Goal: Transaction & Acquisition: Purchase product/service

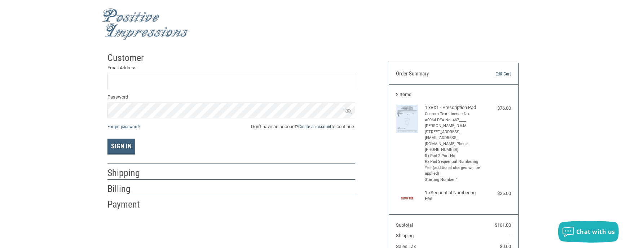
click at [313, 127] on link "Create an account" at bounding box center [314, 126] width 33 height 5
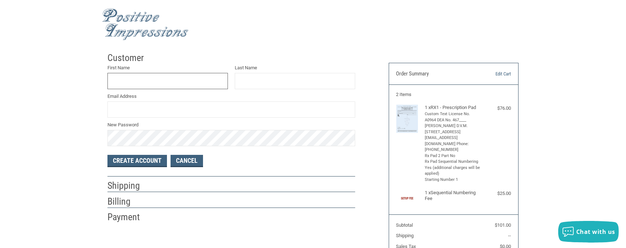
click at [159, 77] on input "First Name" at bounding box center [167, 81] width 120 height 16
type input "[PERSON_NAME]"
type input "[EMAIL_ADDRESS][DOMAIN_NAME]"
click at [148, 86] on input "[PERSON_NAME]" at bounding box center [167, 81] width 120 height 16
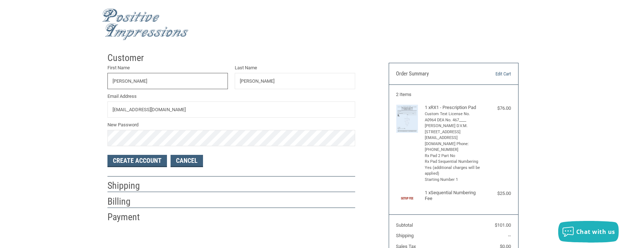
type input "[PERSON_NAME]"
click at [131, 162] on button "Create Account" at bounding box center [137, 161] width 60 height 12
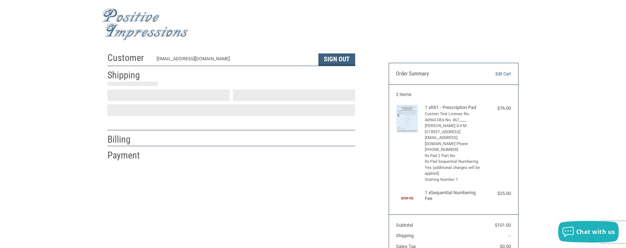
select select "US"
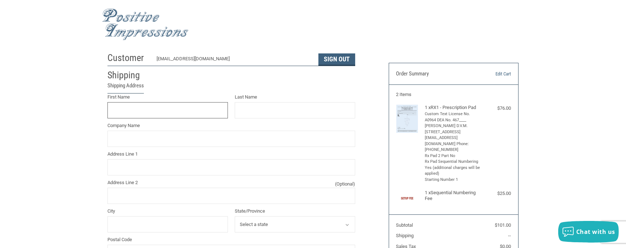
scroll to position [16, 0]
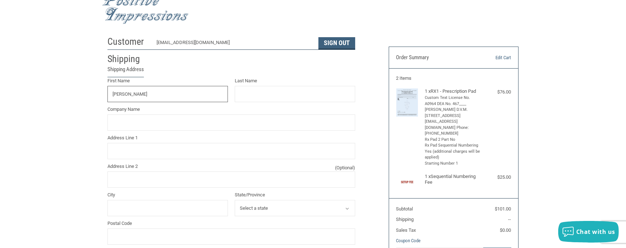
type input "[PERSON_NAME]"
type input "[PERSON_NAME][GEOGRAPHIC_DATA]"
type input "[STREET_ADDRESS]"
type input "Forrest City"
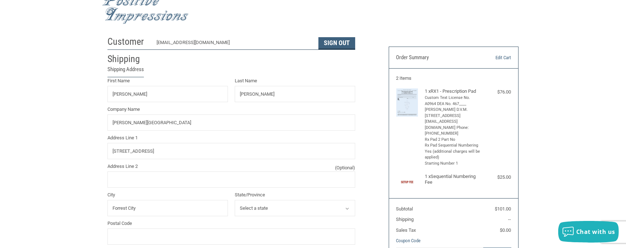
select select "AR"
type input "72335"
type input "8706335931"
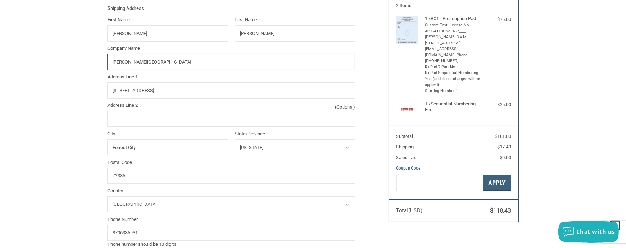
radio input "true"
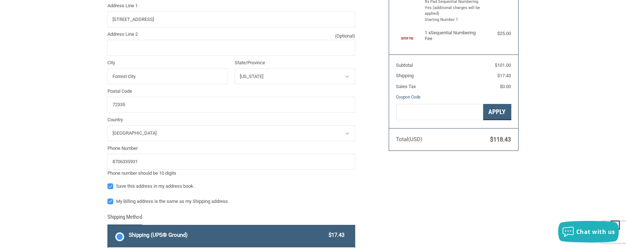
scroll to position [172, 0]
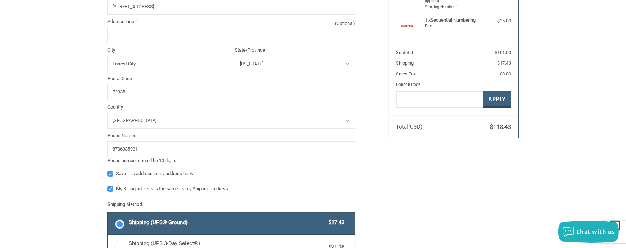
click at [109, 189] on label "My Billing address is the same as my Shipping address" at bounding box center [231, 189] width 248 height 6
click at [108, 185] on input "My Billing address is the same as my Shipping address" at bounding box center [107, 185] width 0 height 0
checkbox input "false"
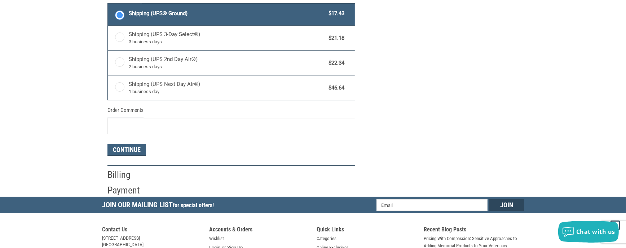
scroll to position [389, 0]
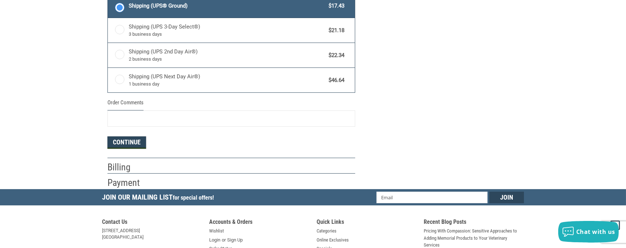
click at [142, 139] on button "Continue" at bounding box center [126, 142] width 39 height 12
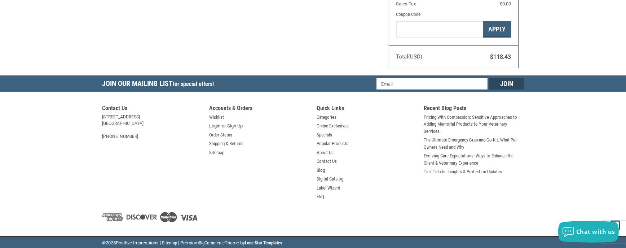
select select "US"
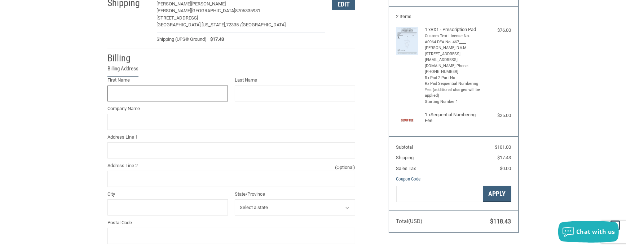
scroll to position [78, 0]
type input "[PERSON_NAME]"
type input "[PERSON_NAME][GEOGRAPHIC_DATA]"
type input "[STREET_ADDRESS]"
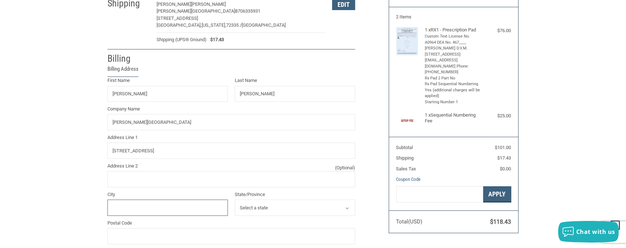
type input "Forrest City"
select select "AR"
type input "72335"
type input "8706335931"
click at [208, 151] on input "[STREET_ADDRESS]" at bounding box center [231, 150] width 248 height 16
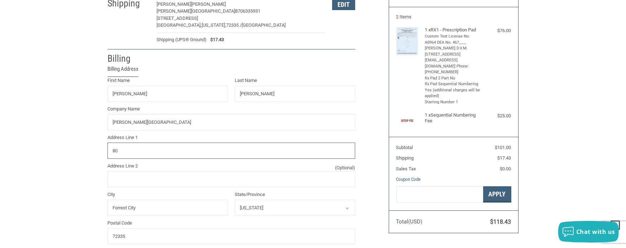
type input "8"
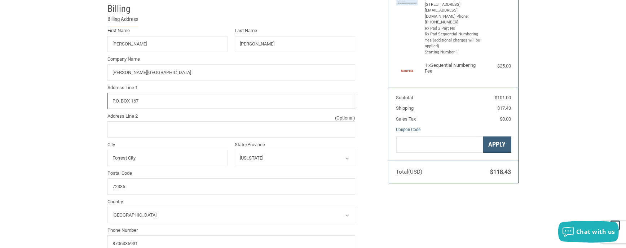
scroll to position [150, 0]
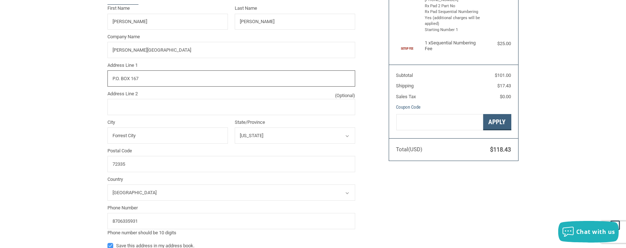
type input "P.O. BOX 167"
click at [133, 159] on input "72335" at bounding box center [231, 164] width 248 height 16
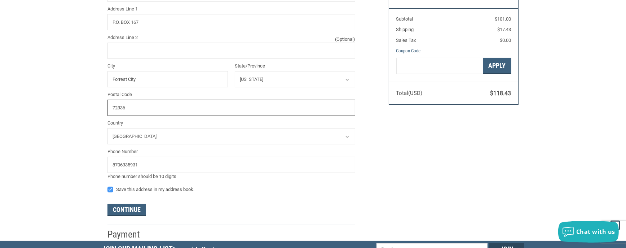
scroll to position [222, 0]
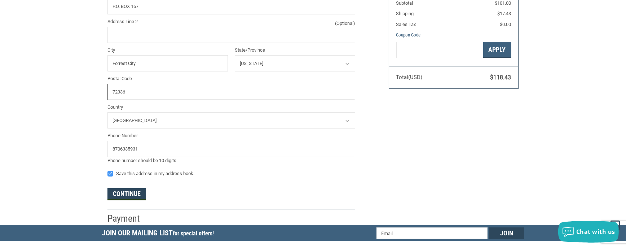
type input "72336"
click at [141, 197] on button "Continue" at bounding box center [126, 194] width 39 height 12
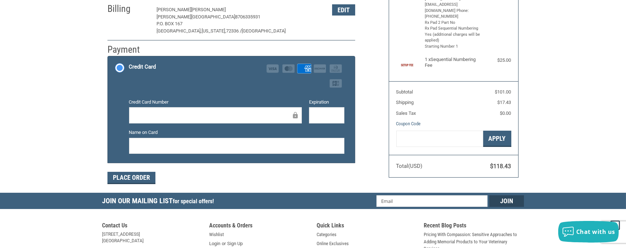
scroll to position [148, 0]
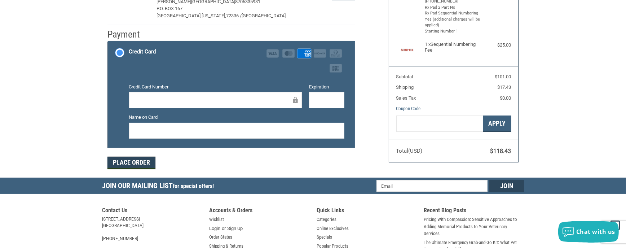
click at [140, 165] on button "Place Order" at bounding box center [131, 163] width 48 height 12
